Goal: Feedback & Contribution: Submit feedback/report problem

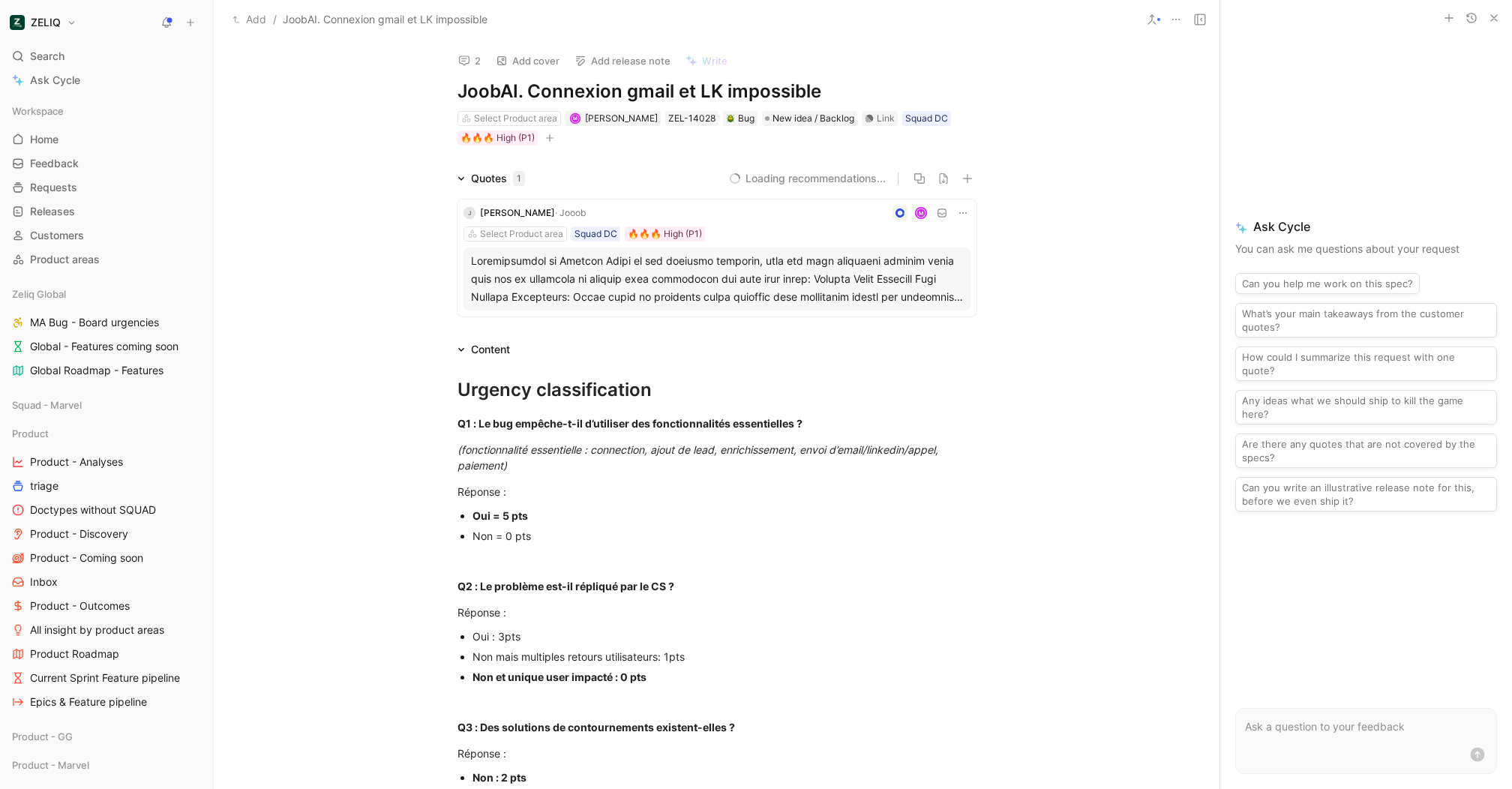
click at [479, 56] on button "2" at bounding box center [470, 61] width 36 height 21
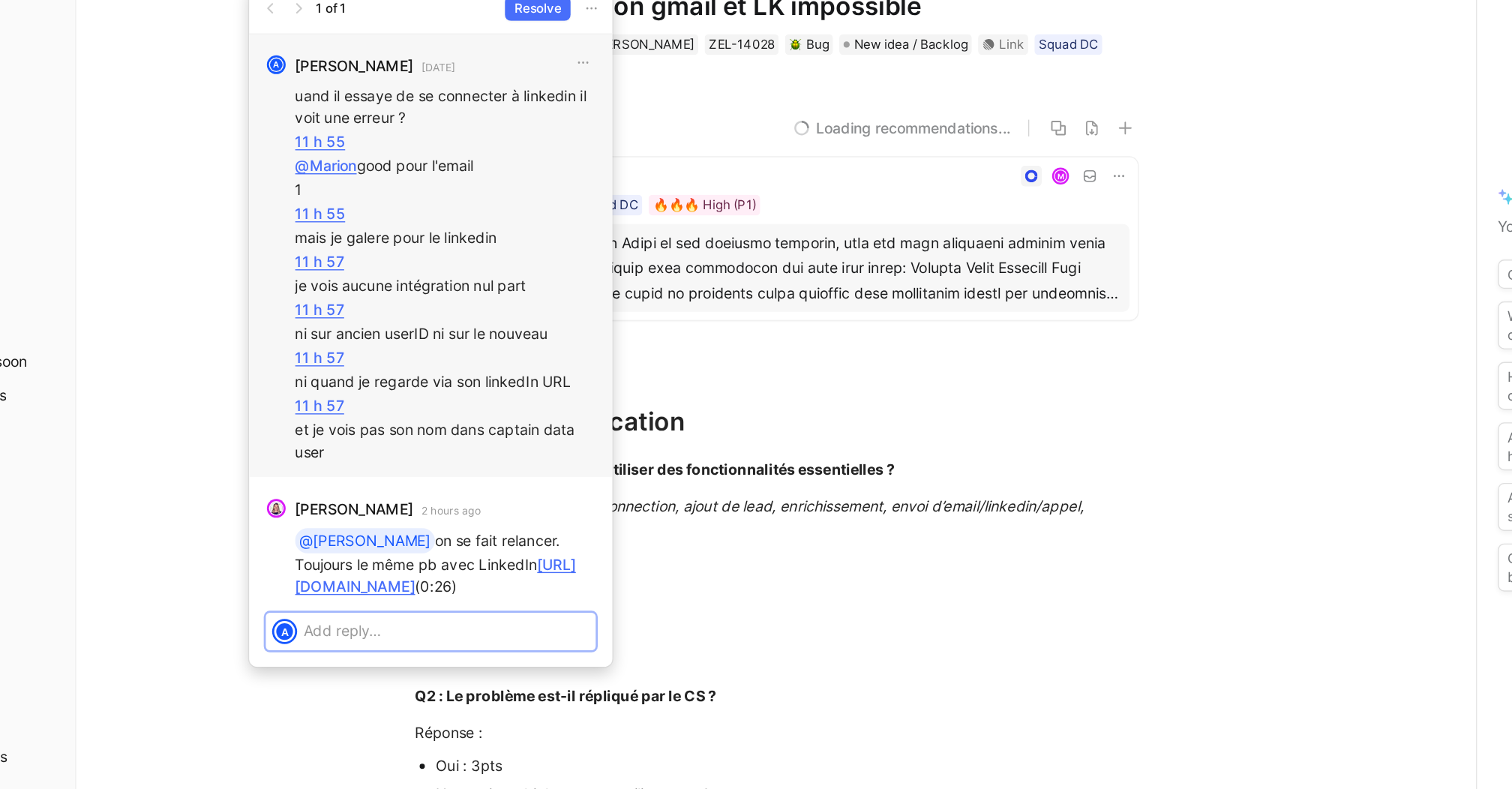
scroll to position [-117, 0]
click at [529, 328] on p "ni sur ancien userID ni sur le nouveau" at bounding box center [479, 327] width 216 height 16
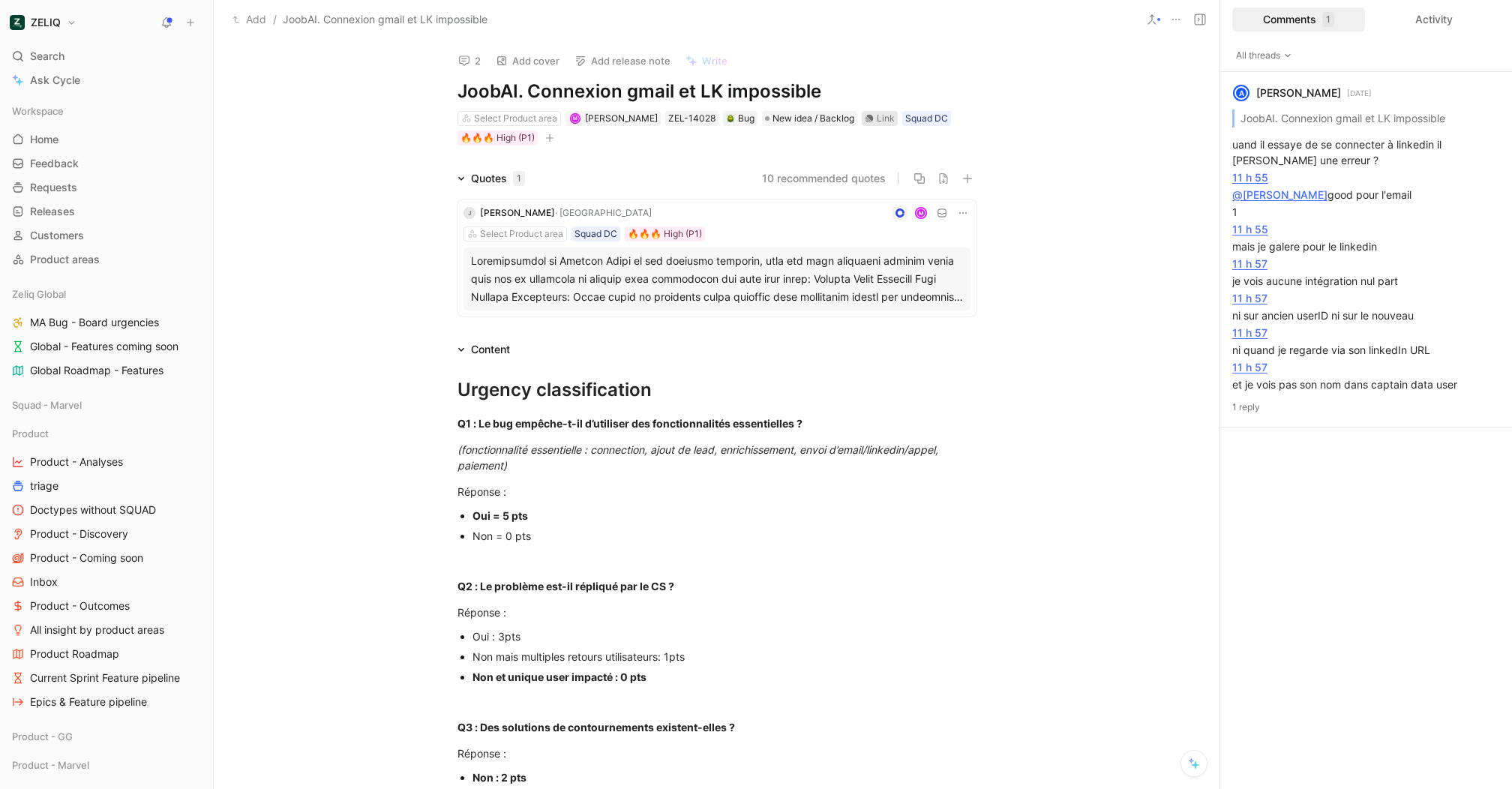
click at [862, 115] on div "Link" at bounding box center [880, 119] width 36 height 15
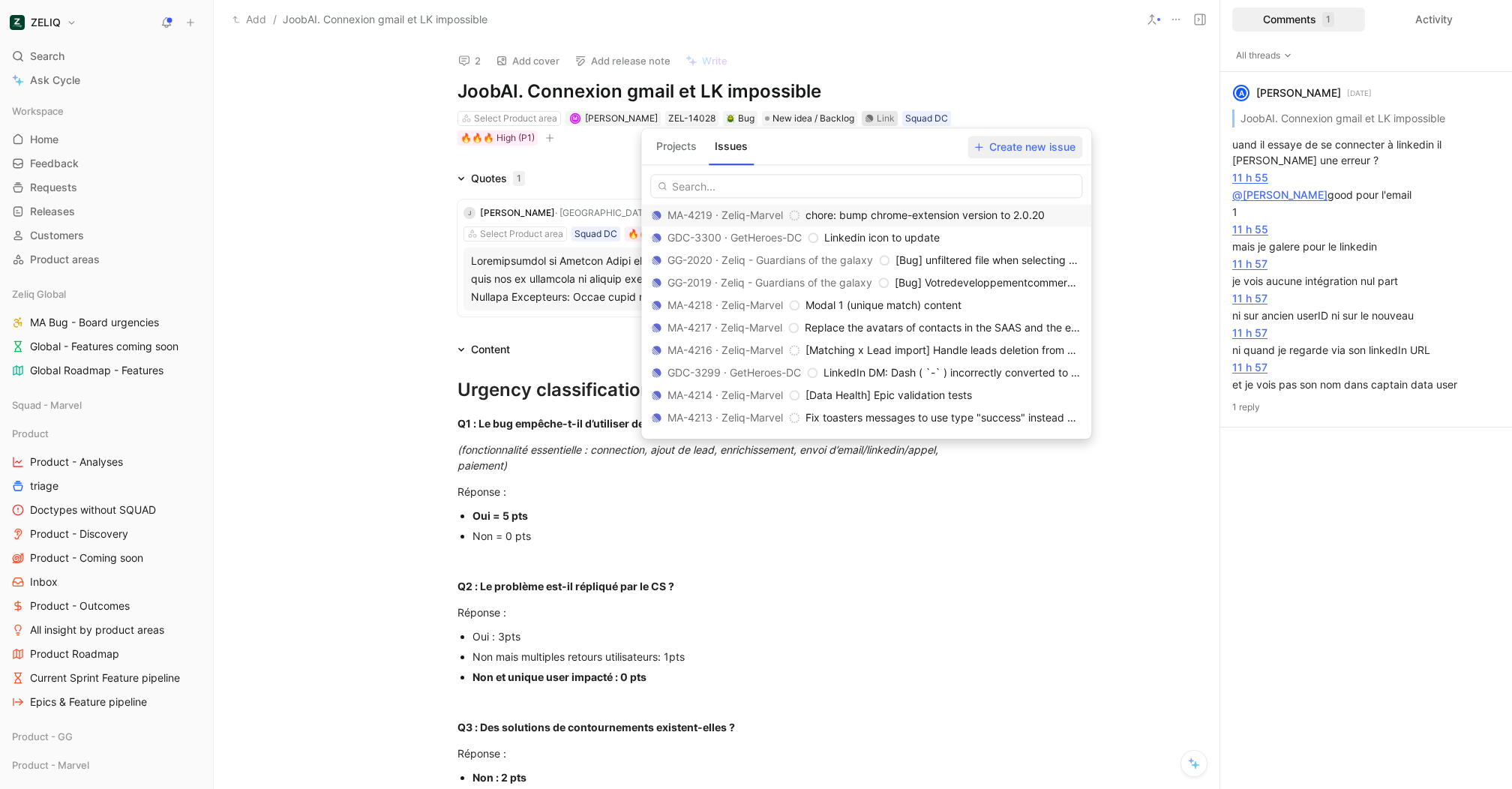
click at [1018, 157] on button "Create new issue" at bounding box center [1024, 147] width 115 height 22
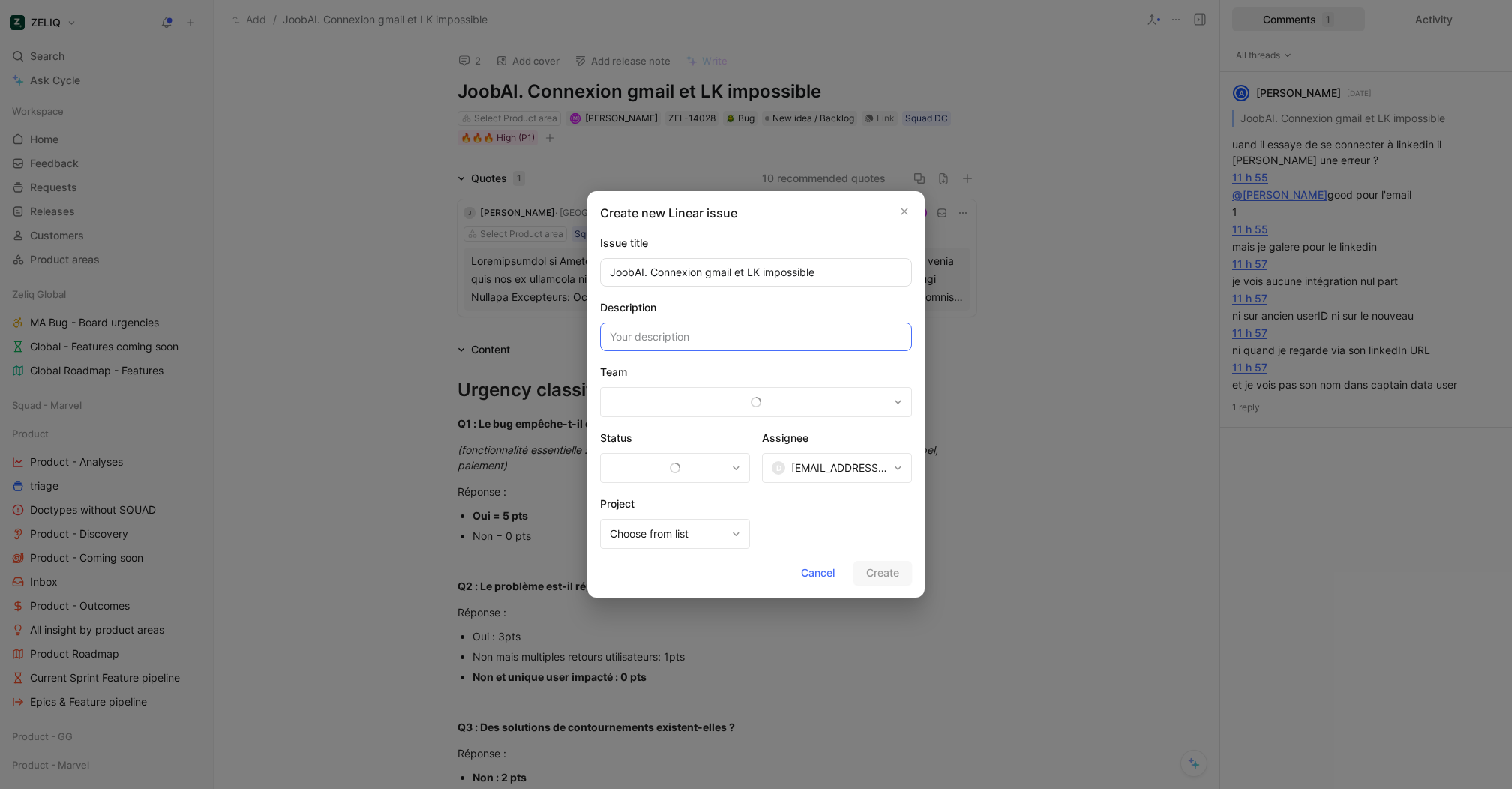
click at [724, 344] on input at bounding box center [755, 336] width 312 height 29
click at [819, 566] on span "Cancel" at bounding box center [817, 573] width 34 height 18
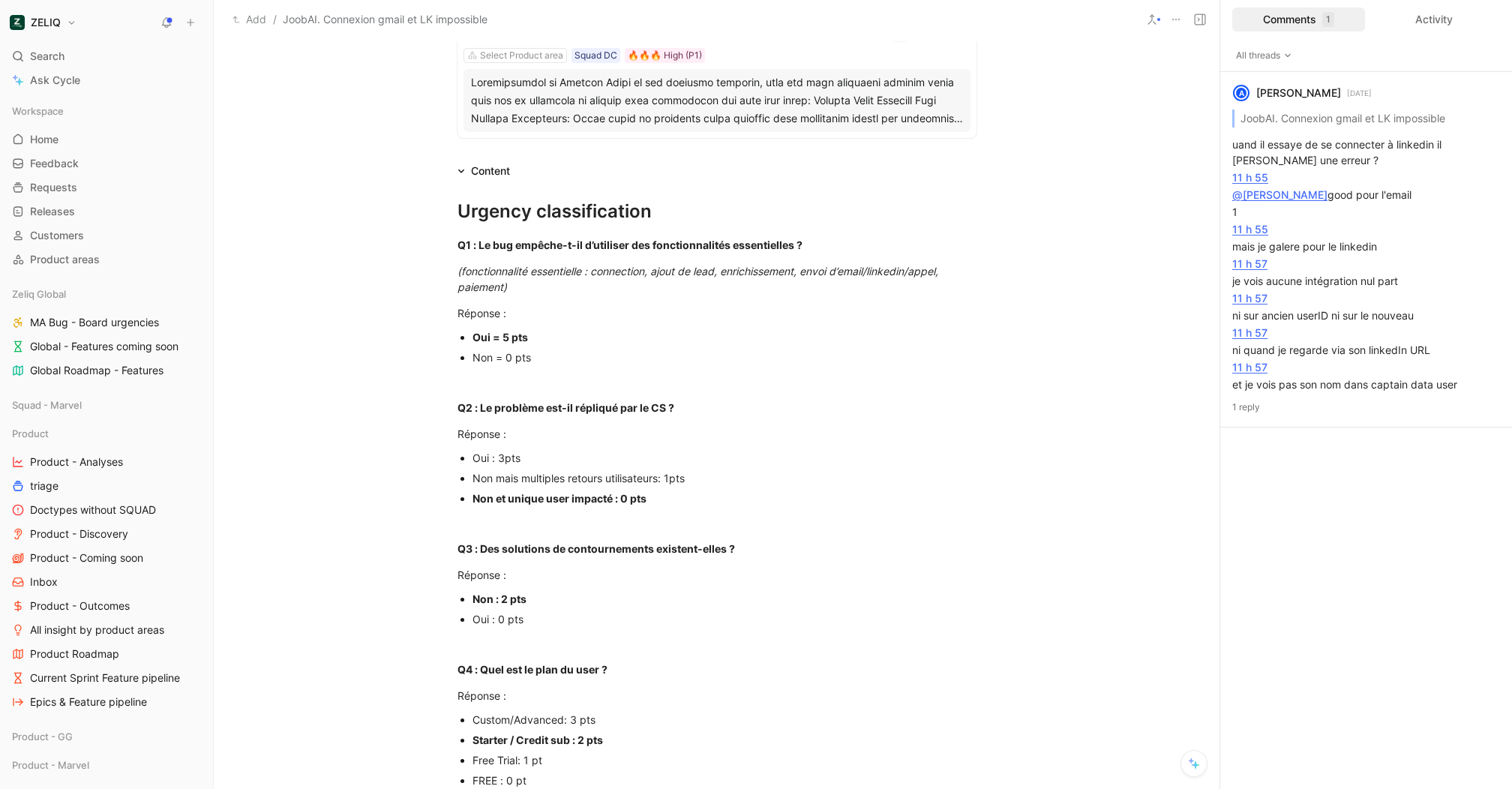
scroll to position [641, 0]
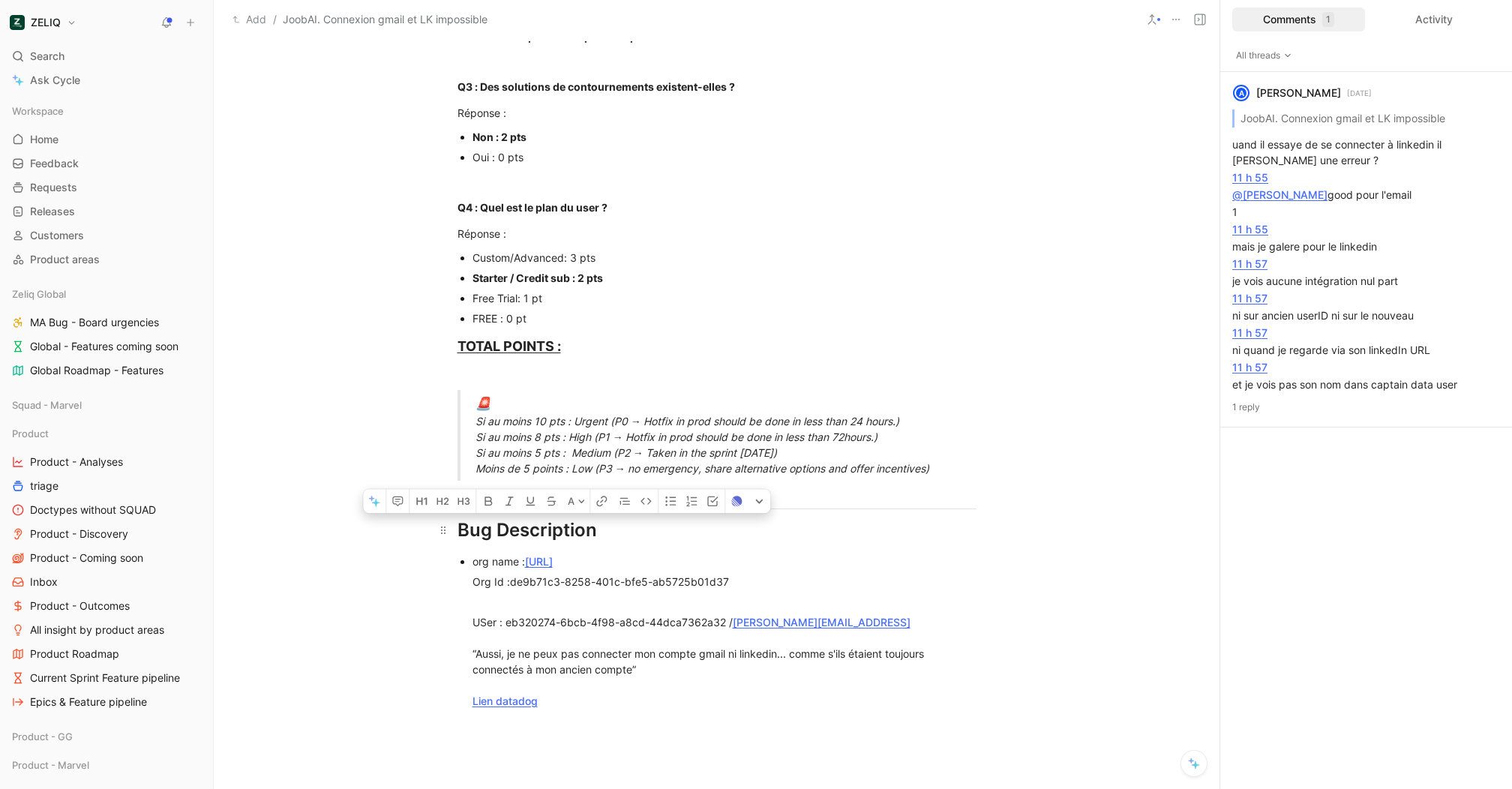
drag, startPoint x: 589, startPoint y: 694, endPoint x: 466, endPoint y: 548, distance: 190.9
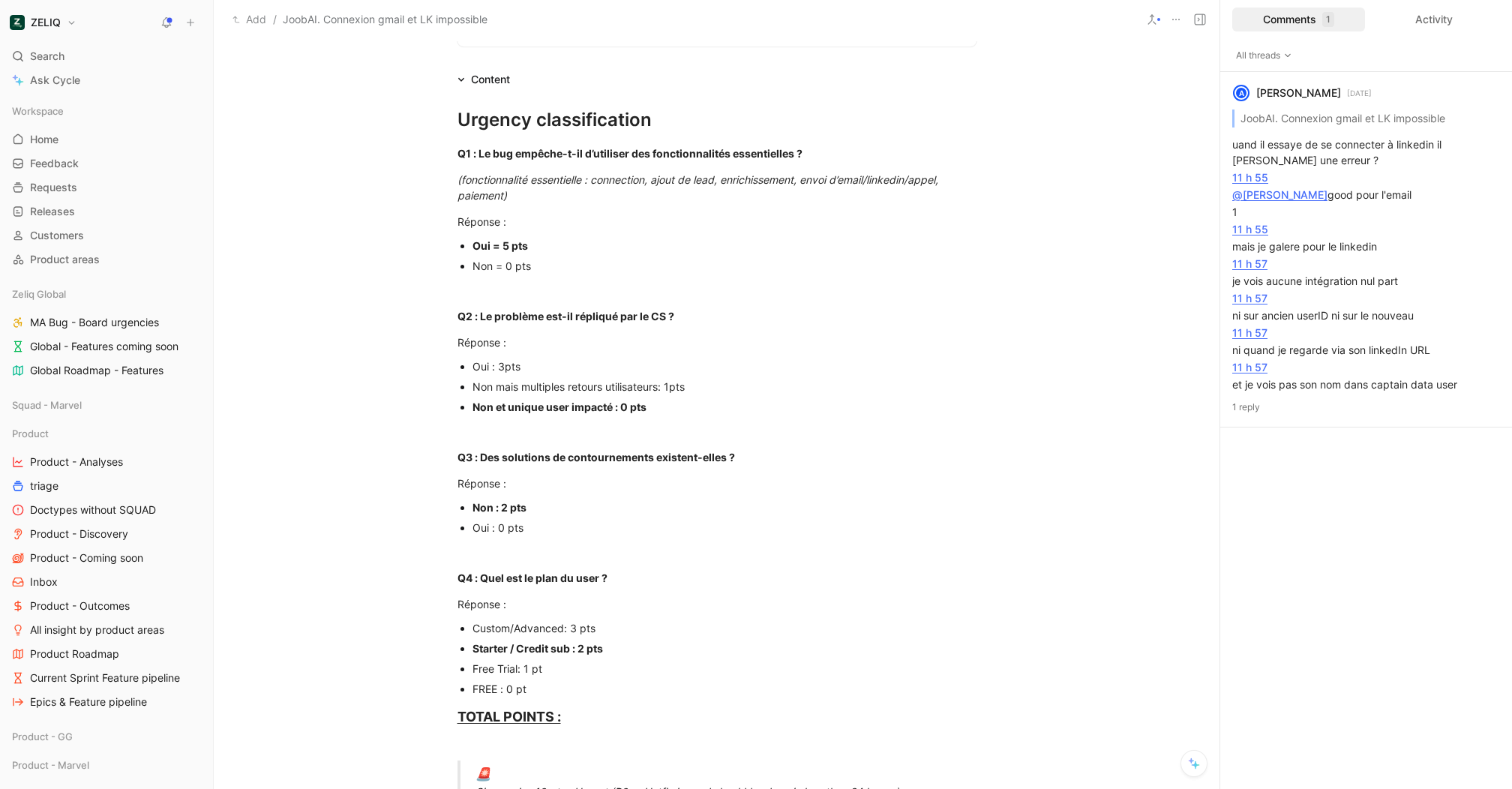
scroll to position [0, 0]
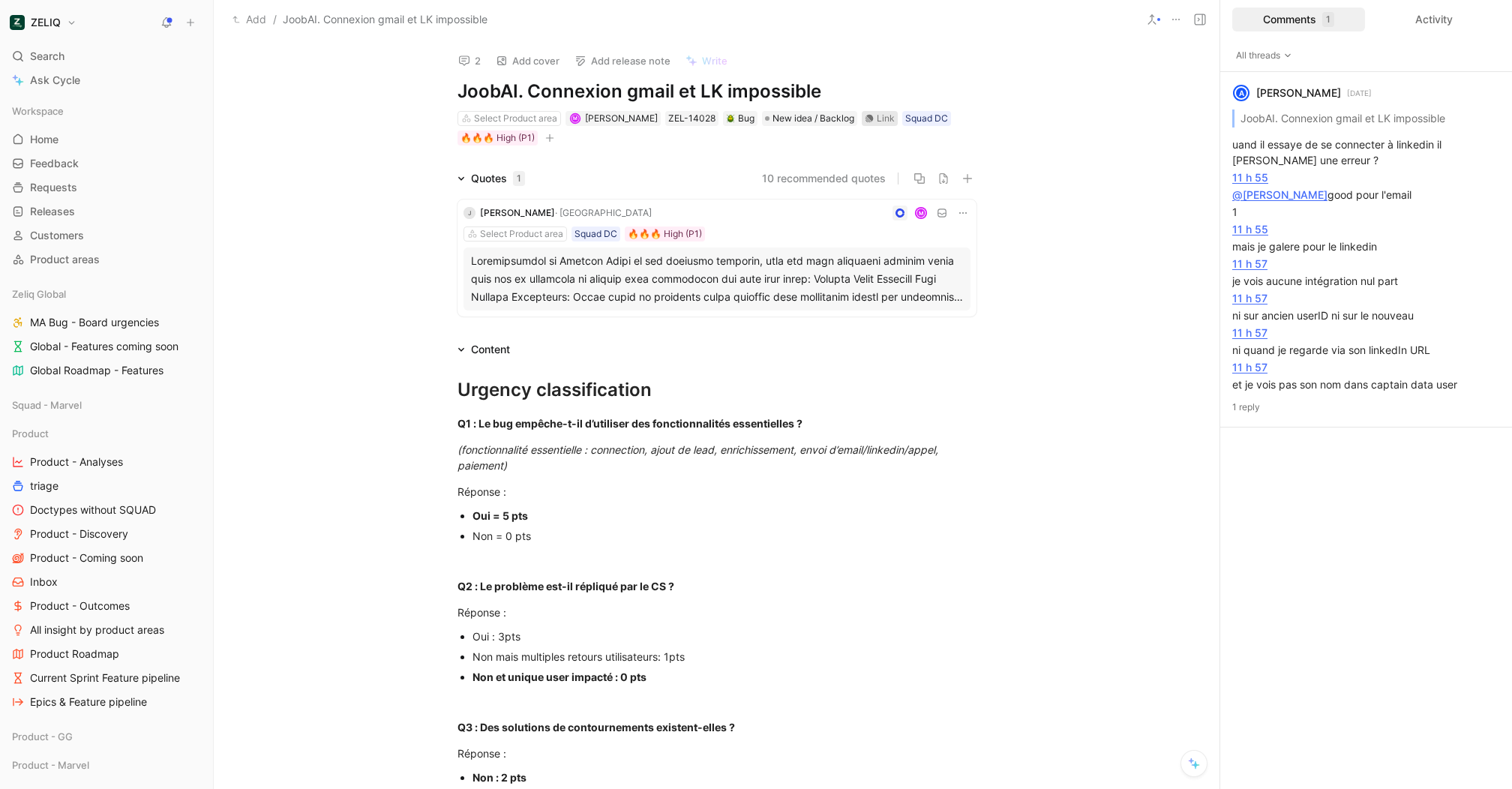
click at [878, 117] on div "Link" at bounding box center [885, 119] width 18 height 15
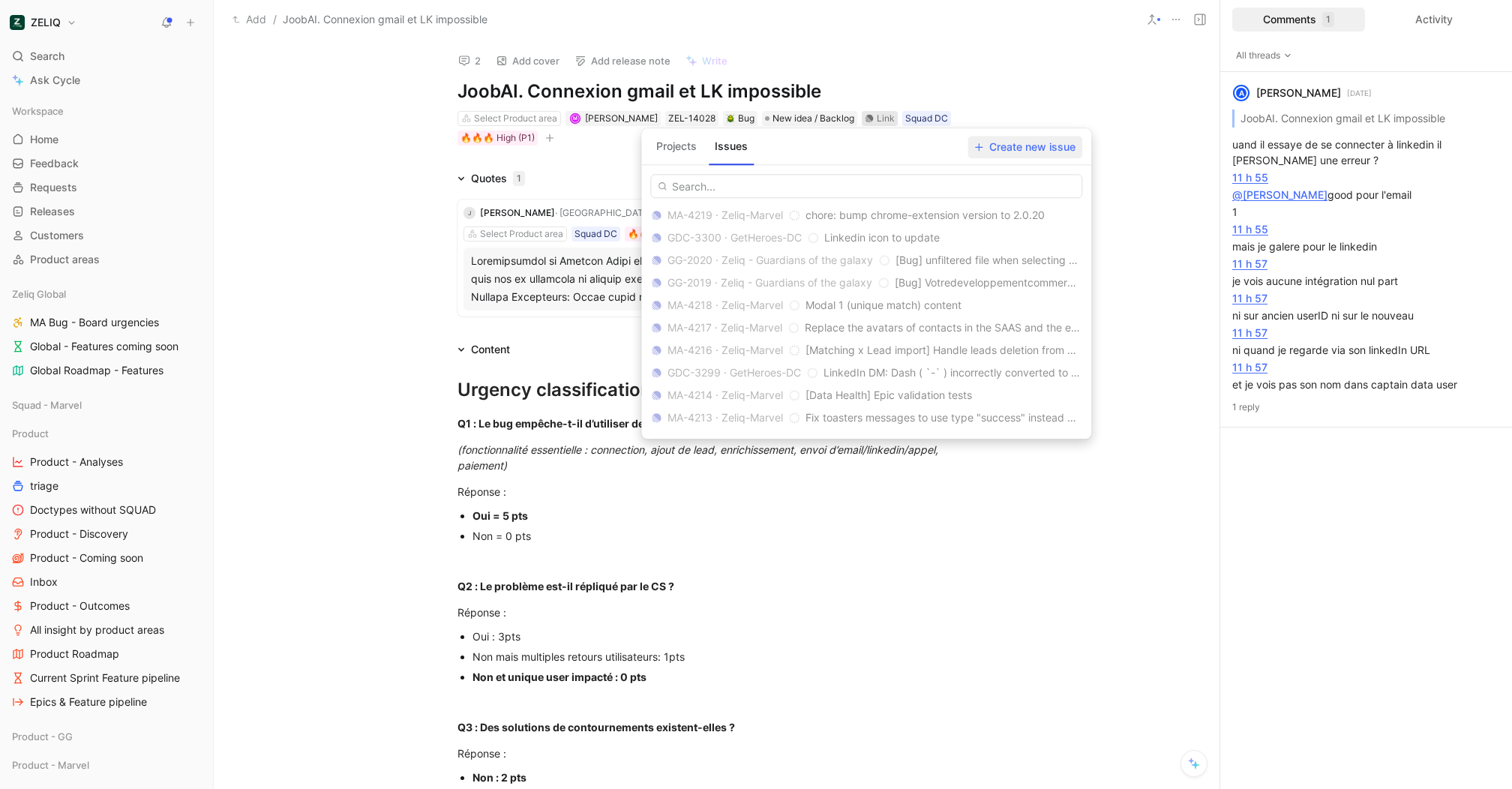
click at [995, 146] on span "Create new issue" at bounding box center [1025, 147] width 101 height 18
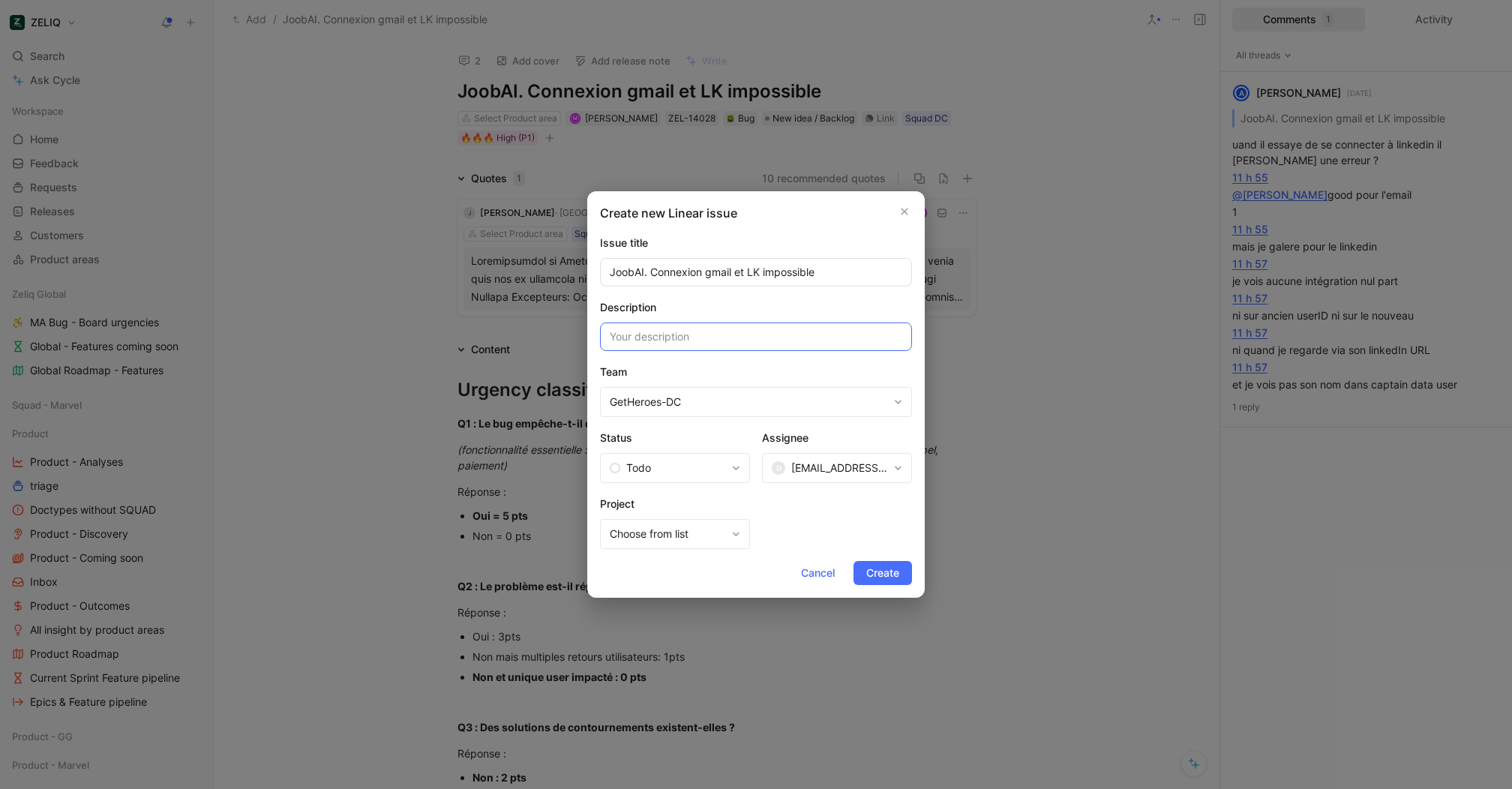
click at [776, 337] on input at bounding box center [755, 336] width 312 height 29
paste input "org name :[URL] Org Id :de9b71c3-8258-401c-bfe5-ab5725b01d37 USer : eb320274-6b…"
type input "org name :[URL] Org Id :de9b71c3-8258-401c-bfe5-ab5725b01d37 USer : eb320274-6b…"
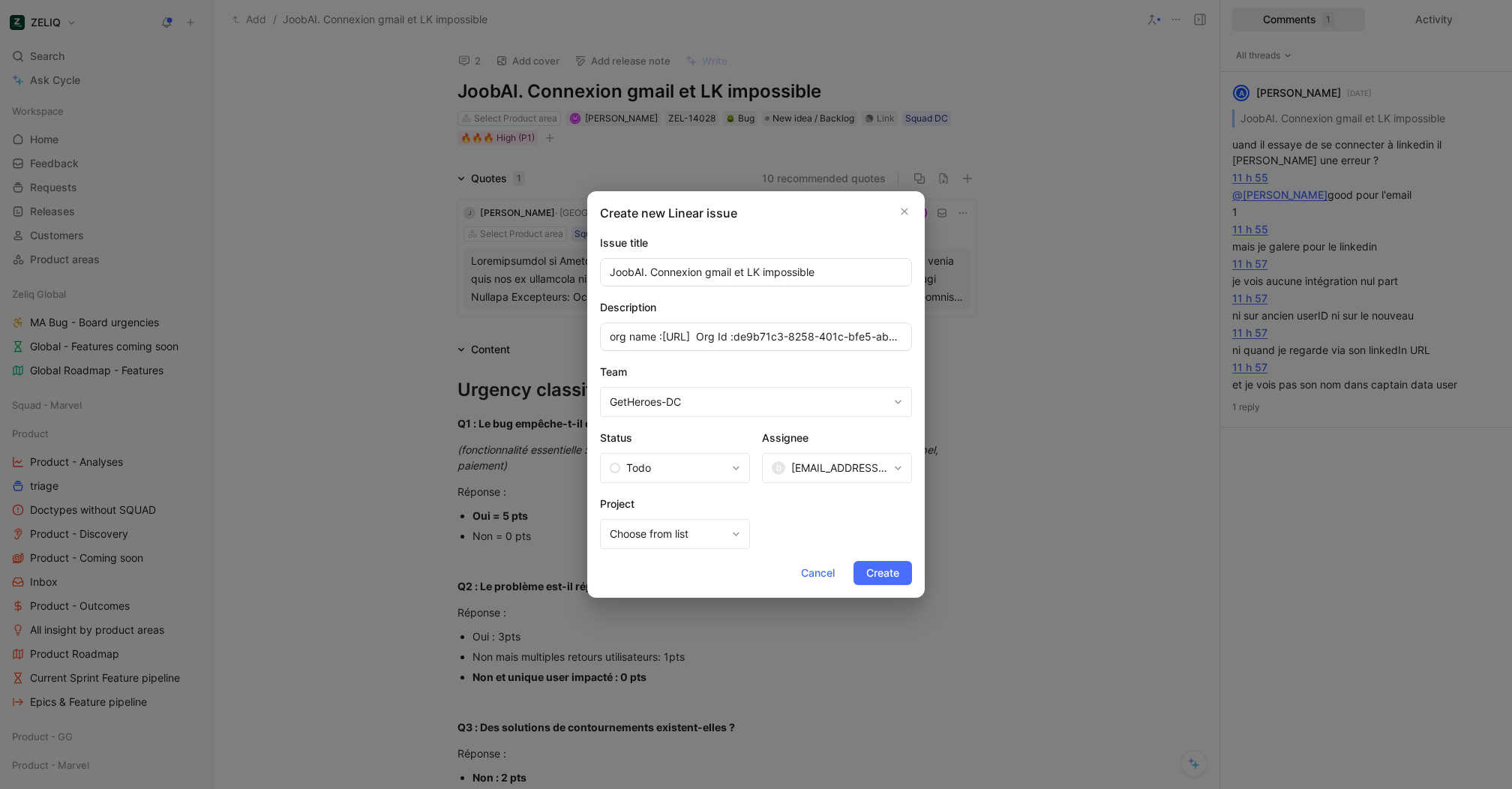
click at [811, 471] on span "[EMAIL_ADDRESS][DOMAIN_NAME]" at bounding box center [839, 468] width 97 height 18
type input "laur"
click at [879, 571] on span "Create" at bounding box center [883, 573] width 33 height 18
